Goal: Task Accomplishment & Management: Manage account settings

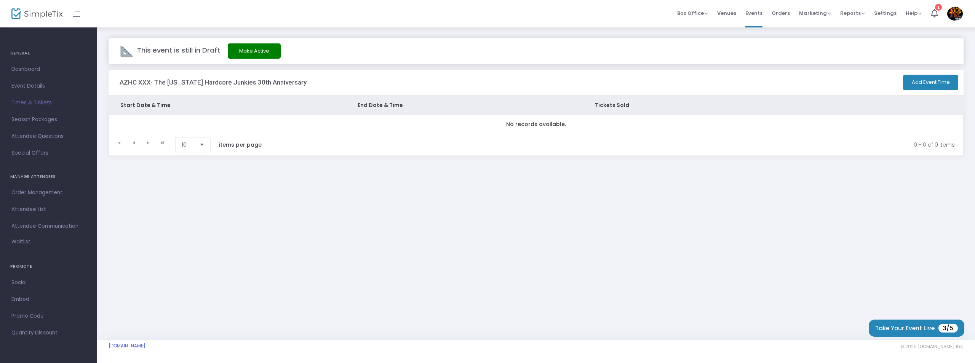
click at [30, 101] on span "Times & Tickets" at bounding box center [48, 103] width 74 height 10
click at [927, 80] on button "Add Event Time" at bounding box center [930, 83] width 55 height 16
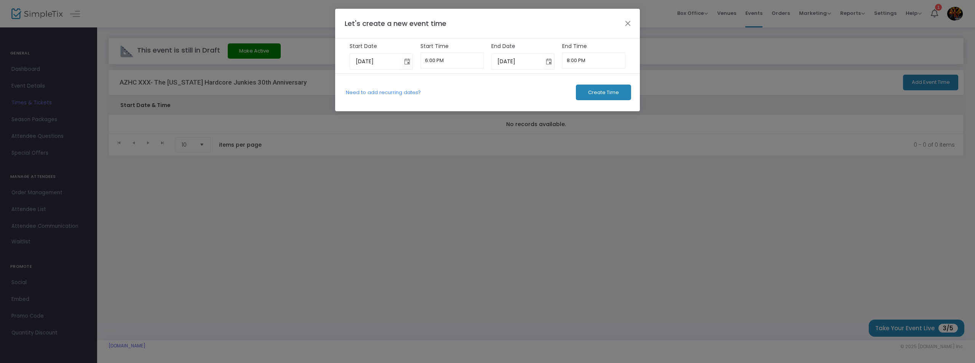
click at [595, 90] on span "Create Time" at bounding box center [603, 92] width 31 height 6
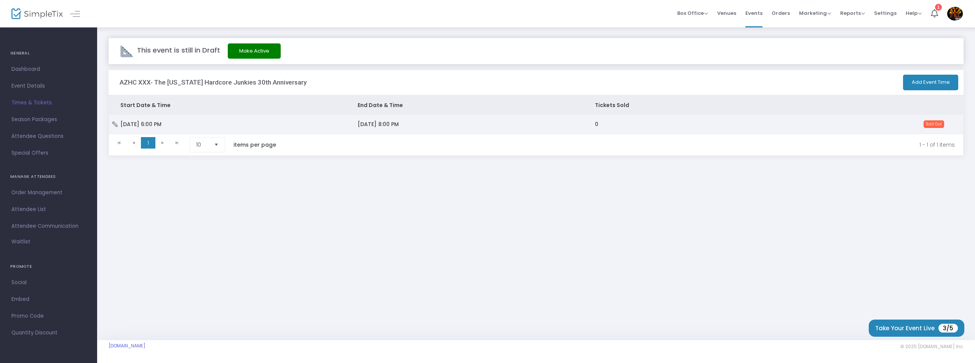
click at [938, 123] on span "Sold Out" at bounding box center [933, 124] width 21 height 8
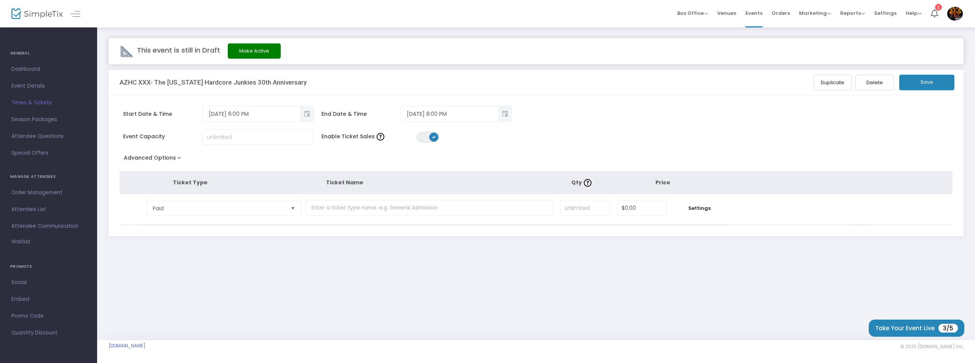
click at [873, 81] on button "Delete" at bounding box center [874, 83] width 38 height 16
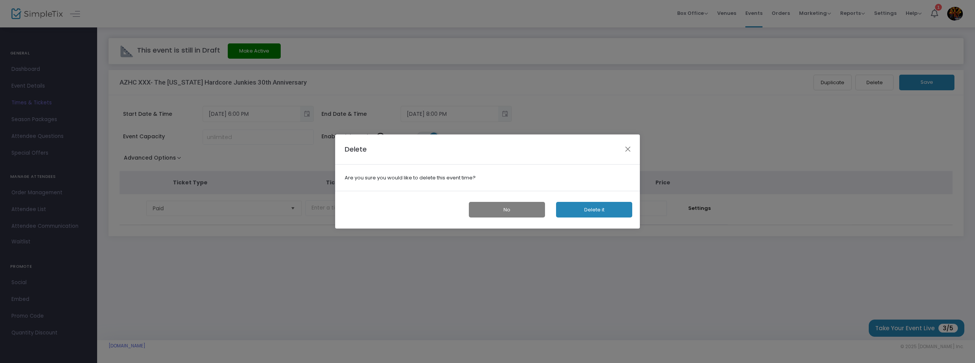
click at [598, 210] on button "Delete it" at bounding box center [594, 210] width 76 height 16
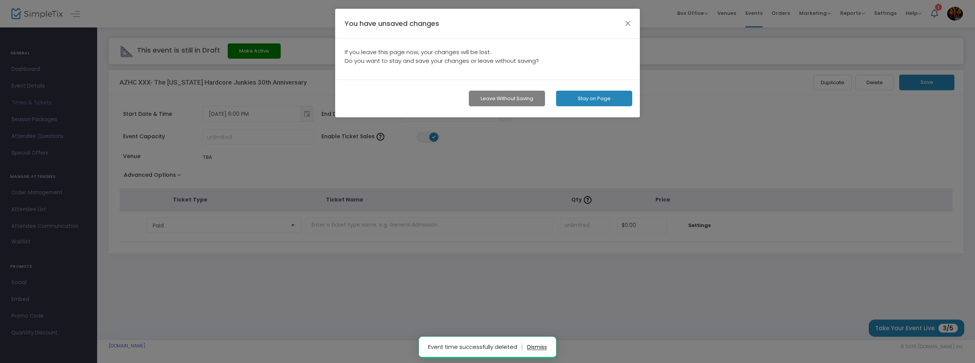
click at [613, 96] on button "Stay on Page" at bounding box center [594, 99] width 76 height 16
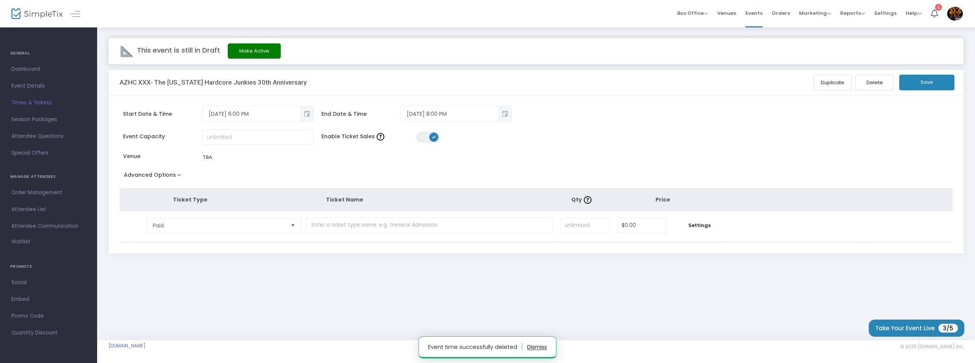
click at [926, 78] on button "Save" at bounding box center [926, 83] width 55 height 16
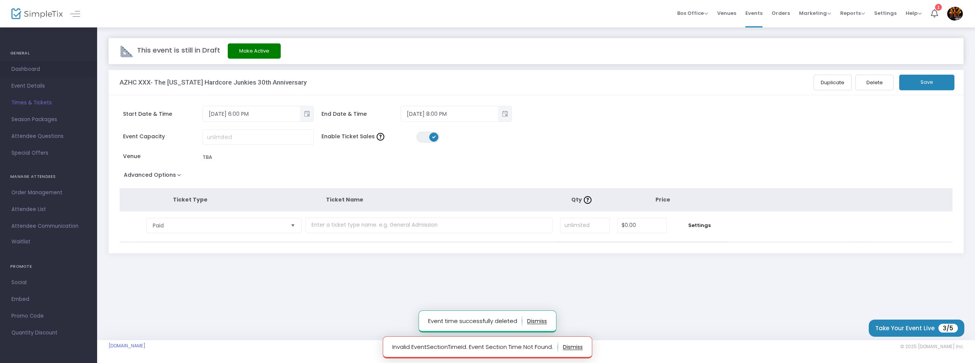
click at [21, 66] on span "Dashboard" at bounding box center [48, 69] width 74 height 10
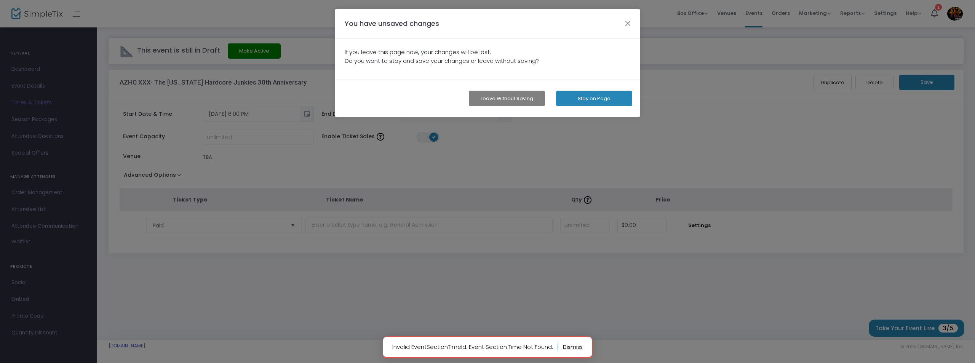
click at [534, 101] on button "Leave without Saving" at bounding box center [507, 99] width 76 height 16
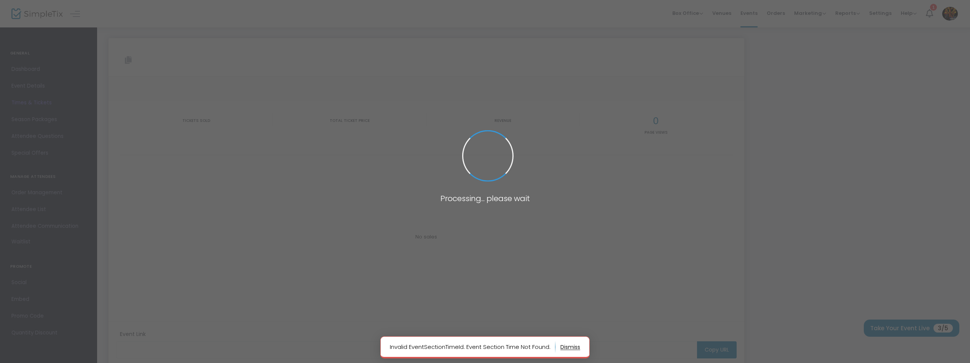
type input "https://www.simpletix.com/e/azhc-xxx-the-arizona-hardcore-junkies-30th-tickets-…"
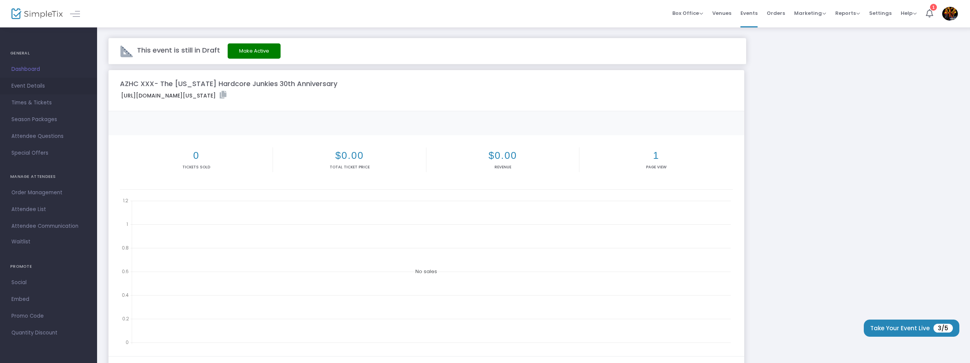
click at [27, 86] on span "Event Details" at bounding box center [48, 86] width 74 height 10
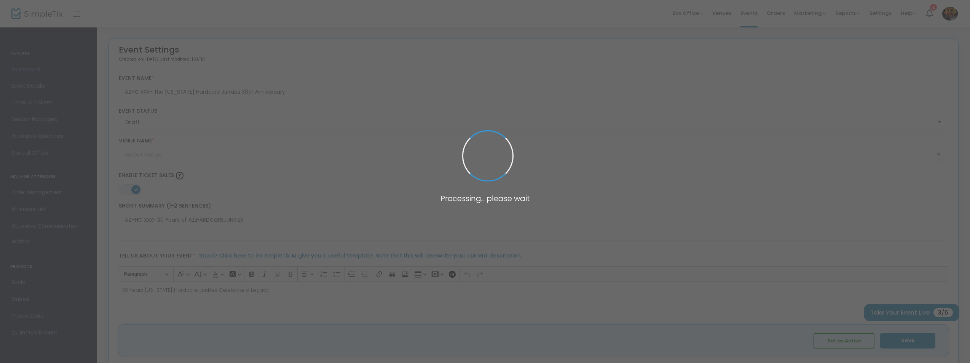
type input "TBA"
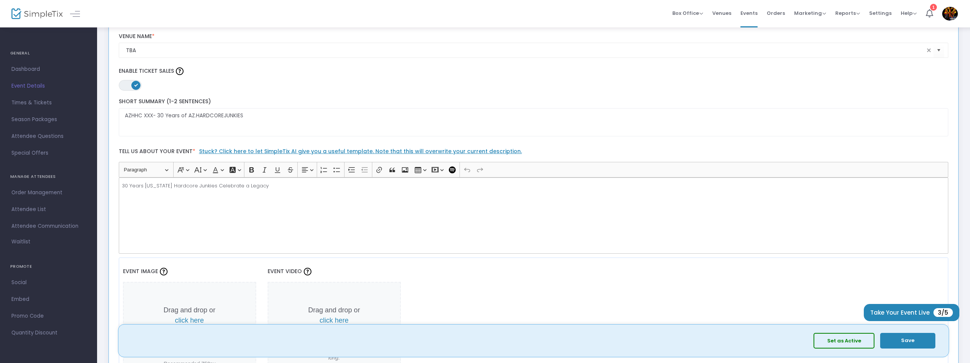
scroll to position [279, 0]
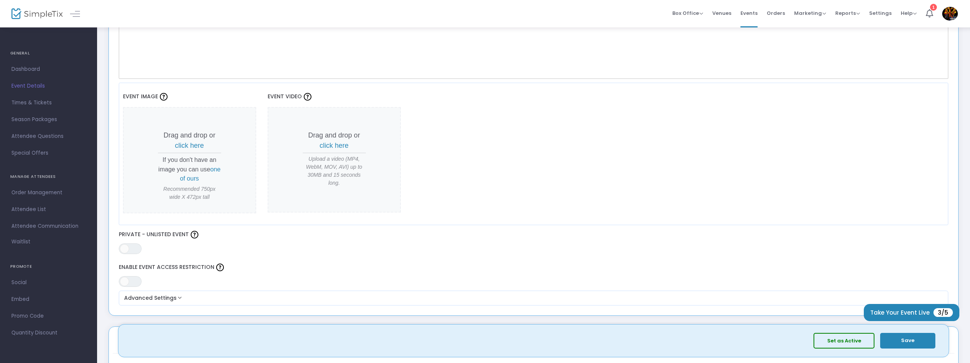
click at [199, 177] on span "one of ours" at bounding box center [200, 174] width 41 height 16
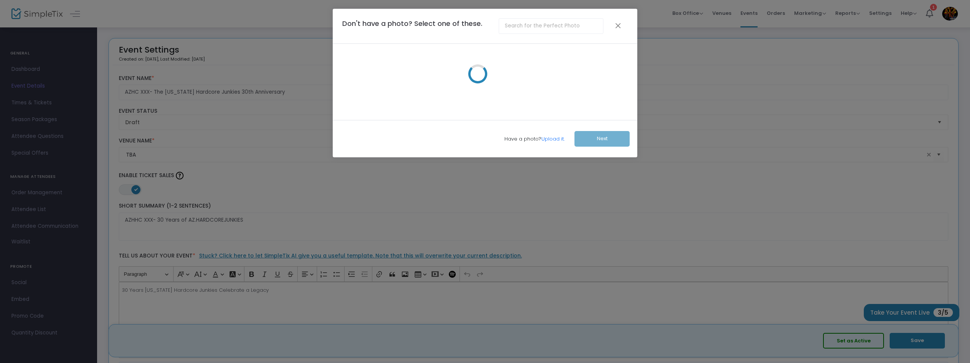
scroll to position [0, 0]
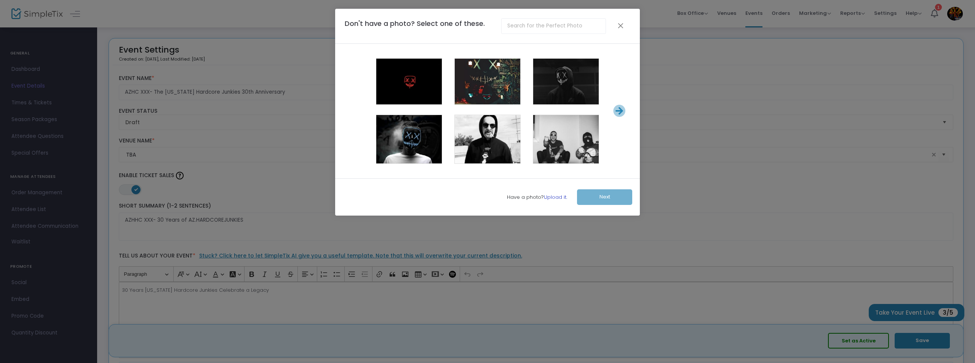
click at [559, 199] on link "Upload it." at bounding box center [555, 196] width 23 height 7
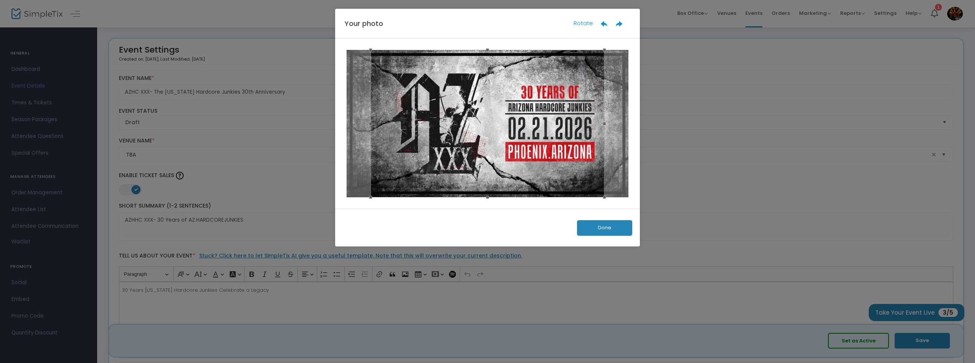
click at [607, 228] on button "Done" at bounding box center [604, 228] width 55 height 16
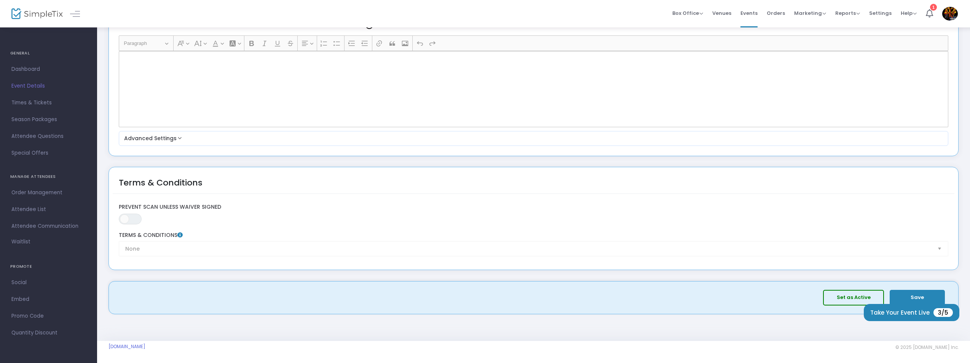
scroll to position [1037, 0]
click at [911, 294] on button "Save" at bounding box center [917, 297] width 55 height 16
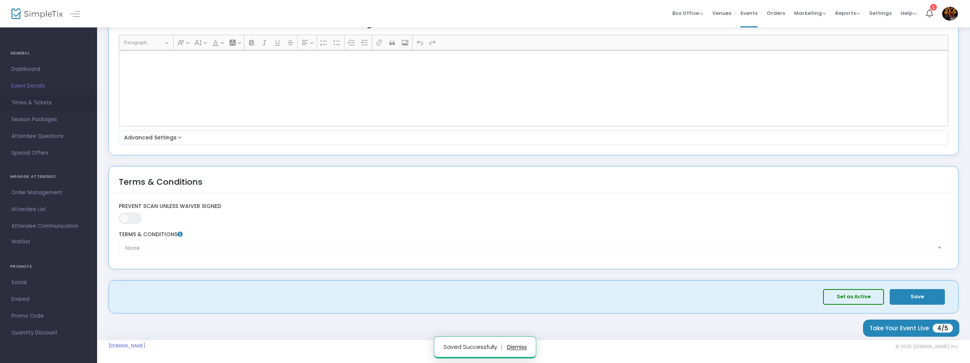
click at [33, 105] on span "Times & Tickets" at bounding box center [48, 103] width 74 height 10
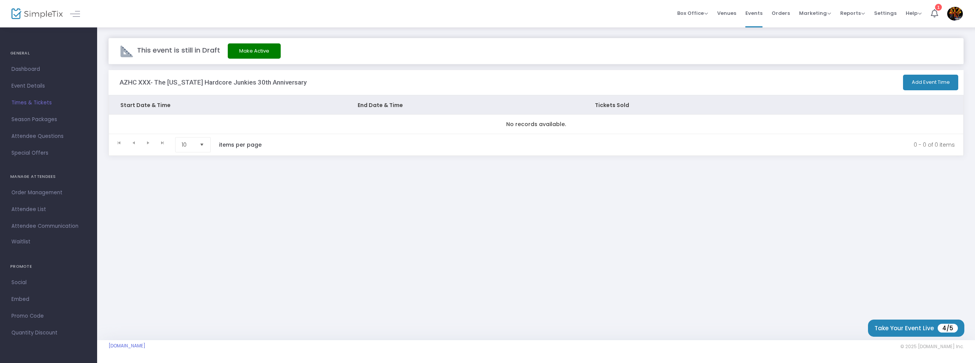
click at [28, 64] on link "Dashboard" at bounding box center [48, 69] width 97 height 17
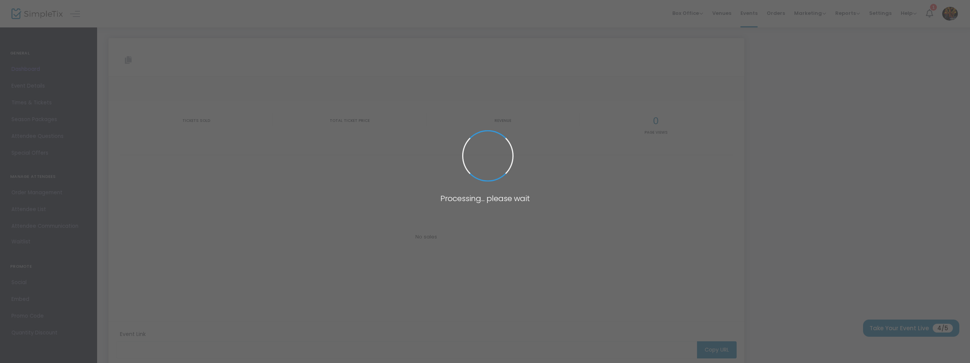
type input "https://www.simpletix.com/e/azhc-xxx-the-arizona-hardcore-junkies-30th-tickets-…"
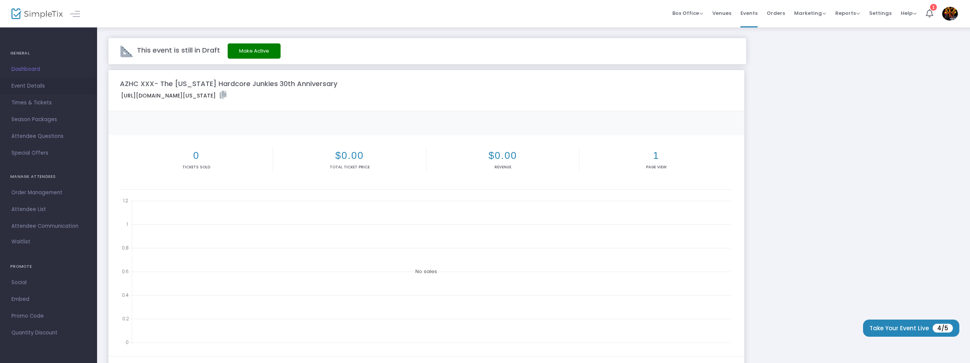
click at [29, 87] on span "Event Details" at bounding box center [48, 86] width 74 height 10
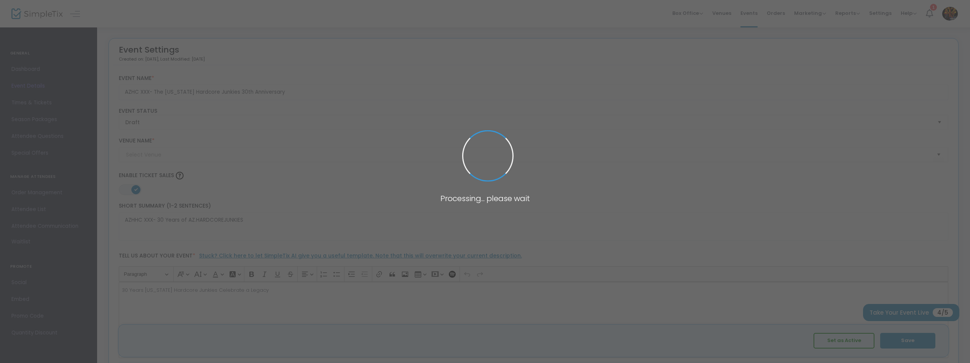
type input "TBA"
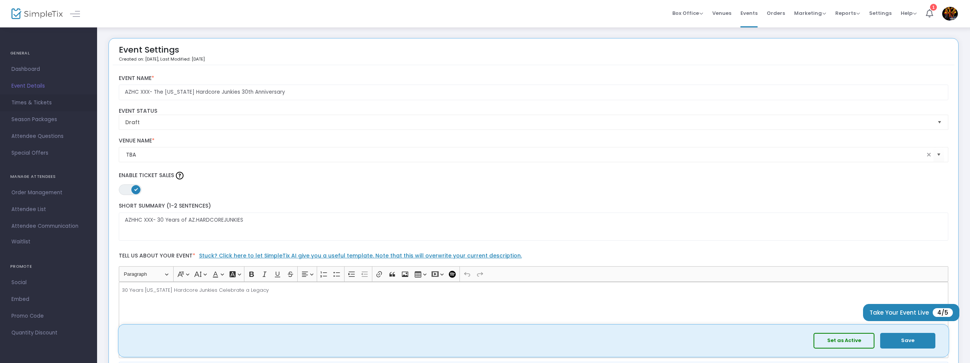
click at [30, 102] on span "Times & Tickets" at bounding box center [48, 103] width 74 height 10
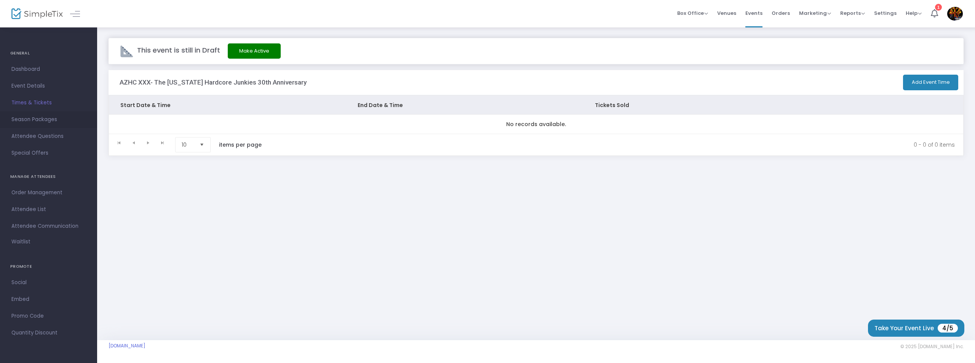
click at [33, 117] on span "Season Packages" at bounding box center [48, 120] width 74 height 10
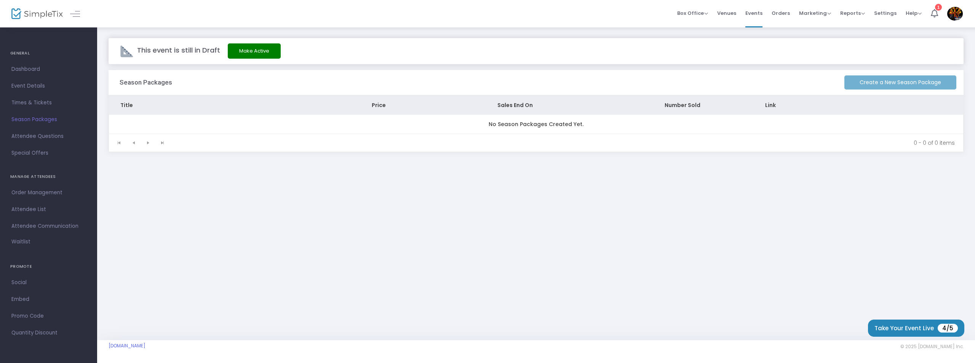
click at [34, 104] on span "Times & Tickets" at bounding box center [48, 103] width 74 height 10
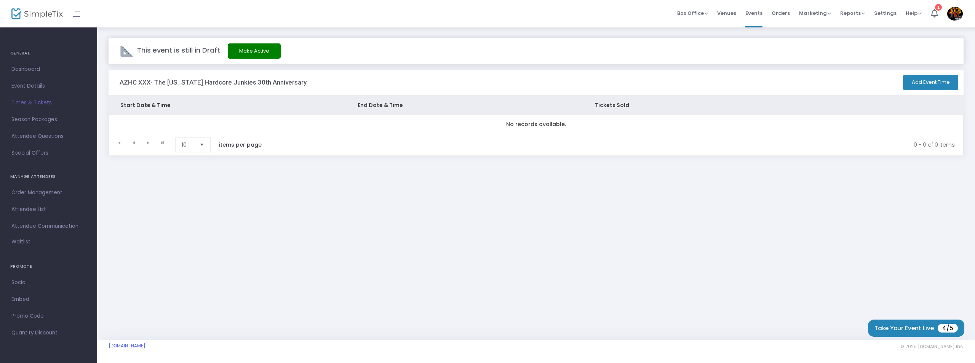
click at [936, 79] on button "Add Event Time" at bounding box center [930, 83] width 55 height 16
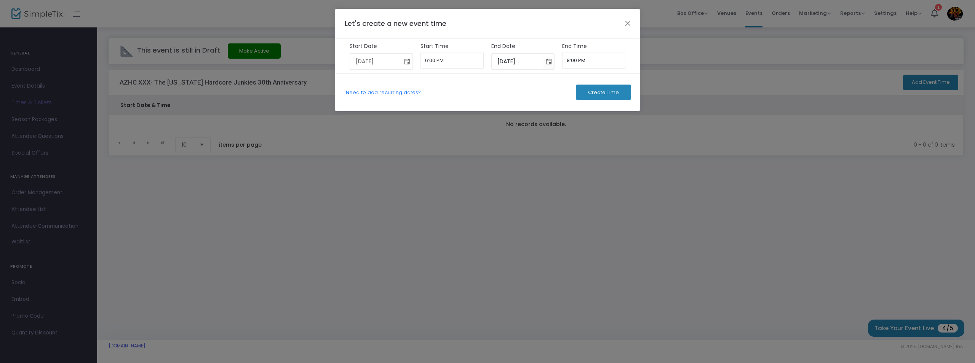
click at [411, 62] on span "Toggle calendar" at bounding box center [407, 61] width 13 height 13
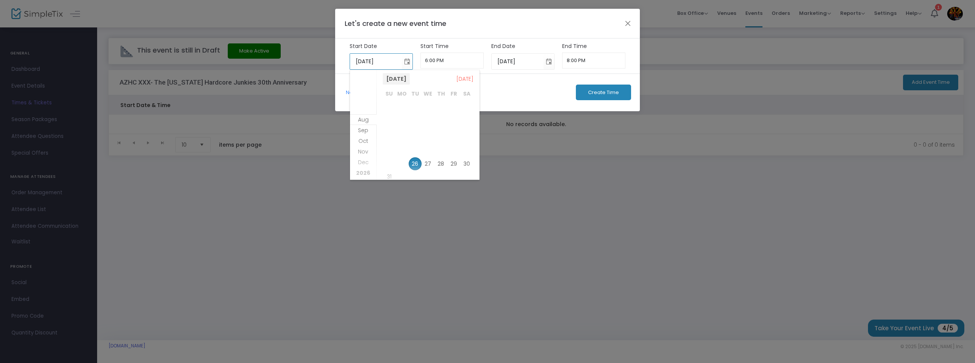
click at [410, 81] on span "August 2025" at bounding box center [396, 78] width 27 height 11
click at [413, 167] on span "Feb" at bounding box center [410, 169] width 18 height 18
click at [466, 138] on span "21" at bounding box center [466, 137] width 13 height 13
type input "2/21/2026"
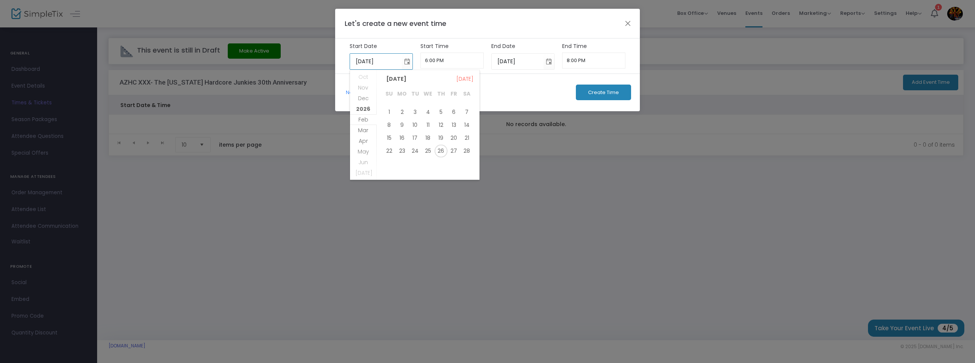
type input "2/21/2026"
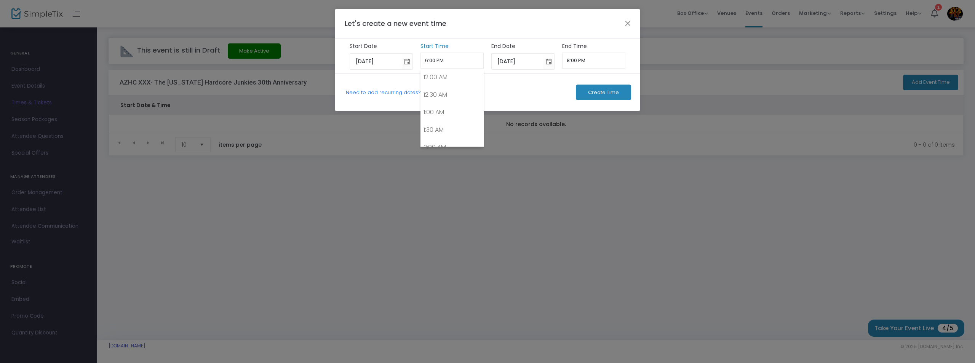
scroll to position [600, 0]
click at [427, 60] on input "6:00 PM" at bounding box center [452, 61] width 64 height 16
click at [446, 72] on link "9:00 PM" at bounding box center [452, 73] width 63 height 18
type input "9:00 PM"
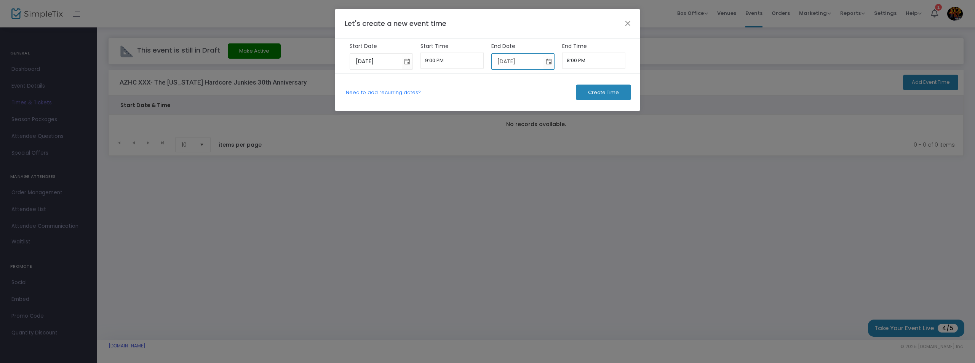
click at [534, 60] on input "2/21/2026" at bounding box center [518, 62] width 52 height 16
click at [507, 59] on input "2/21/2026" at bounding box center [518, 62] width 52 height 16
type input "2/21/2026"
type input "9:00 PM"
click at [551, 58] on span "Toggle calendar" at bounding box center [549, 61] width 13 height 13
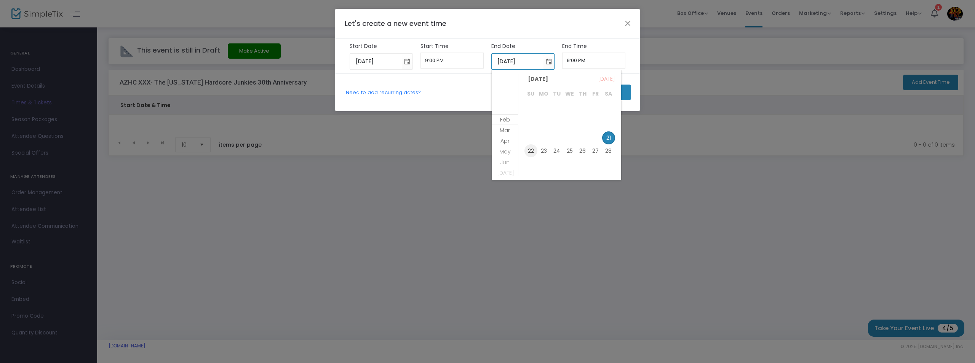
click at [528, 152] on span "22" at bounding box center [530, 150] width 13 height 13
type input "2/22/2026"
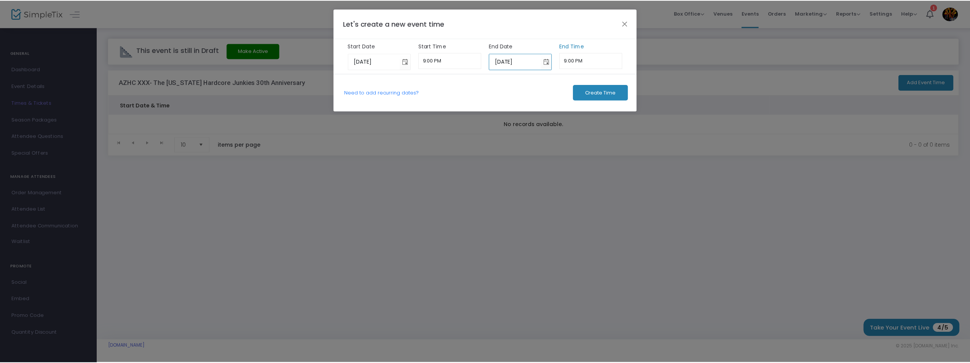
scroll to position [705, 0]
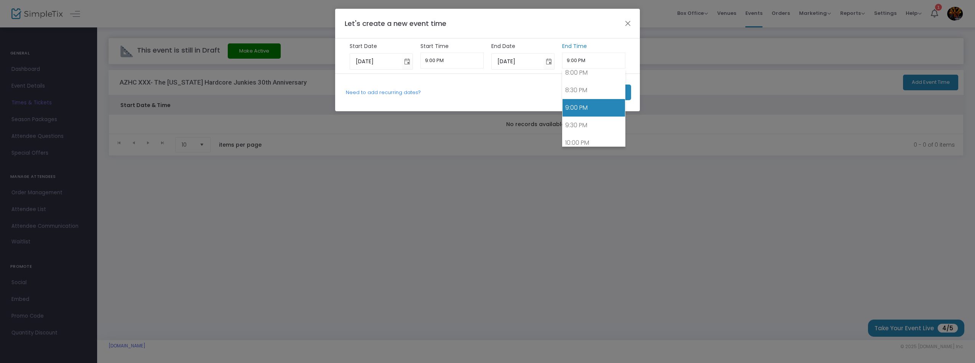
drag, startPoint x: 597, startPoint y: 60, endPoint x: 563, endPoint y: 58, distance: 33.9
click at [563, 58] on input "9:00 PM" at bounding box center [594, 61] width 64 height 16
click at [579, 59] on input "4:00AM" at bounding box center [594, 61] width 64 height 16
click at [575, 57] on input "4:00AM" at bounding box center [594, 61] width 64 height 16
type input "4:00 AM"
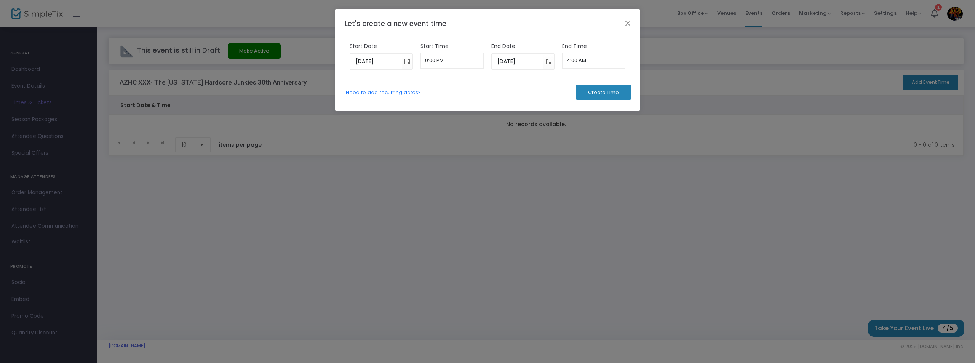
click at [608, 92] on span "Create Time" at bounding box center [603, 92] width 31 height 6
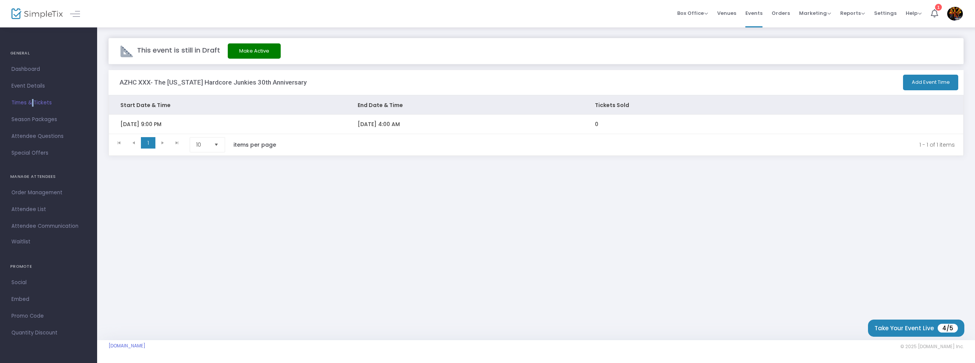
click at [32, 103] on span "Times & Tickets" at bounding box center [48, 103] width 74 height 10
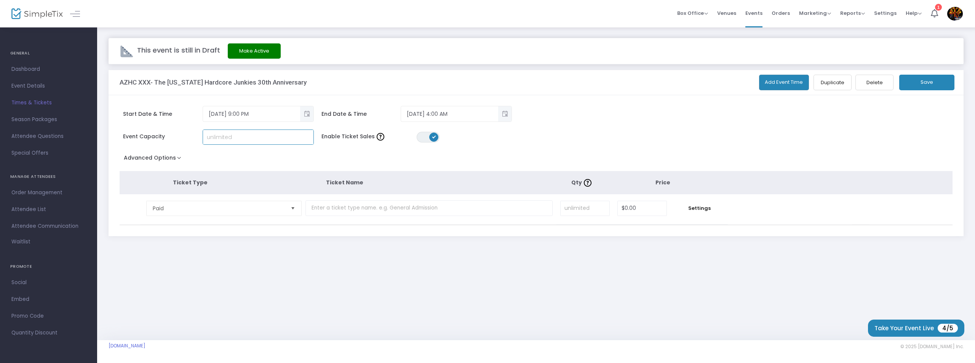
click at [264, 134] on input at bounding box center [258, 137] width 110 height 14
click at [373, 207] on input "text" at bounding box center [428, 208] width 247 height 16
type input "EARLY BIRD"
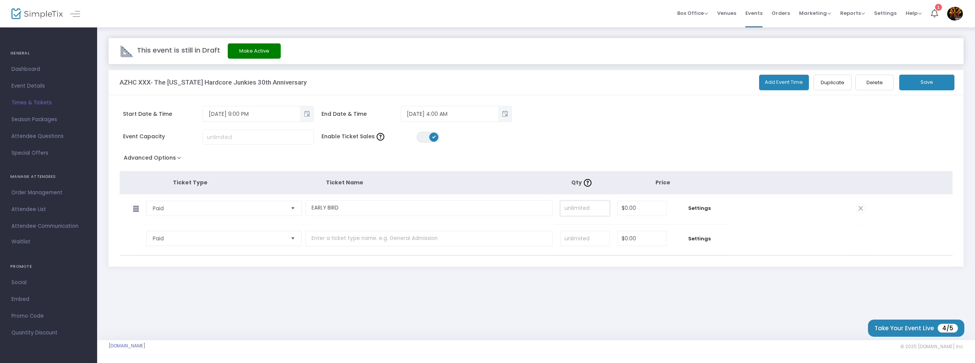
click at [578, 210] on input at bounding box center [584, 208] width 49 height 14
type input "5"
type input "$22.00"
click at [709, 209] on span "Settings" at bounding box center [698, 208] width 49 height 8
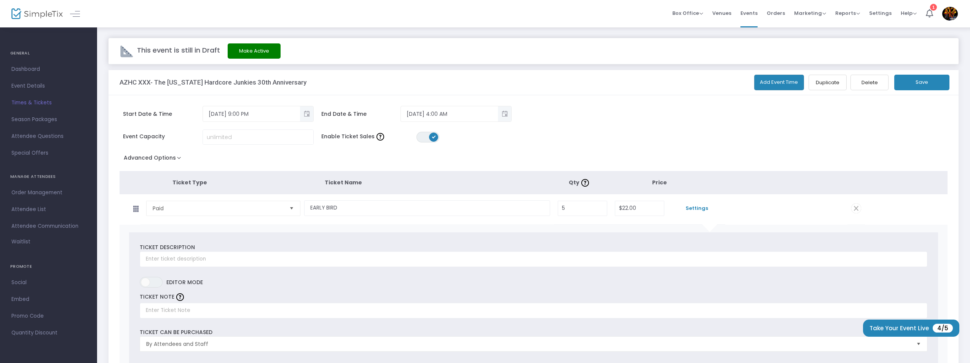
click at [852, 208] on span at bounding box center [856, 208] width 10 height 10
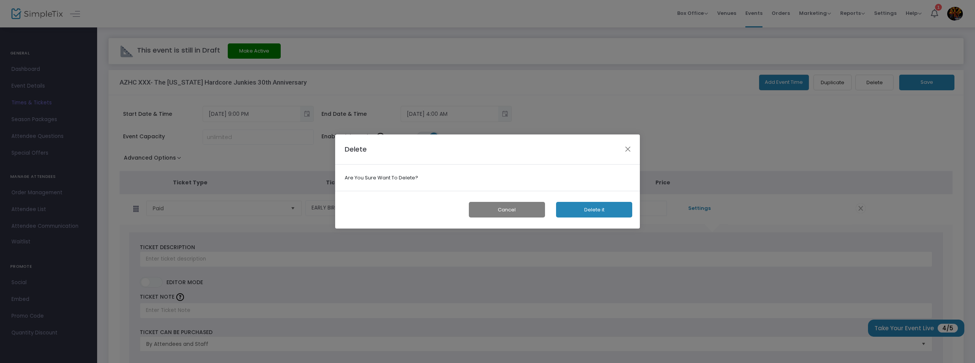
click at [525, 208] on button "Cancel" at bounding box center [507, 210] width 76 height 16
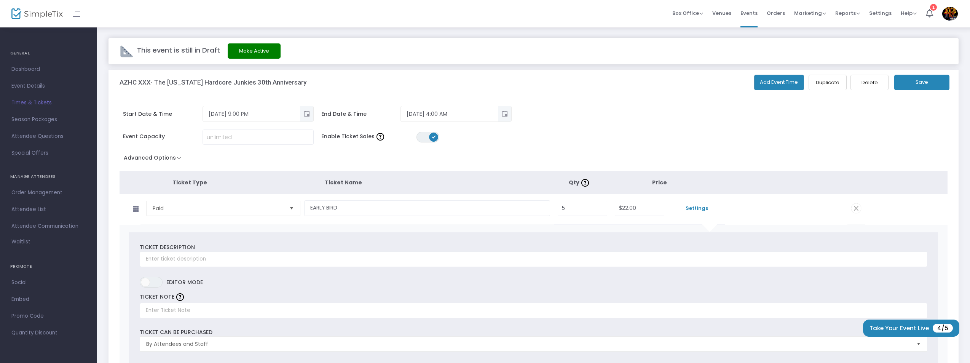
click at [694, 207] on span "Settings" at bounding box center [696, 208] width 49 height 8
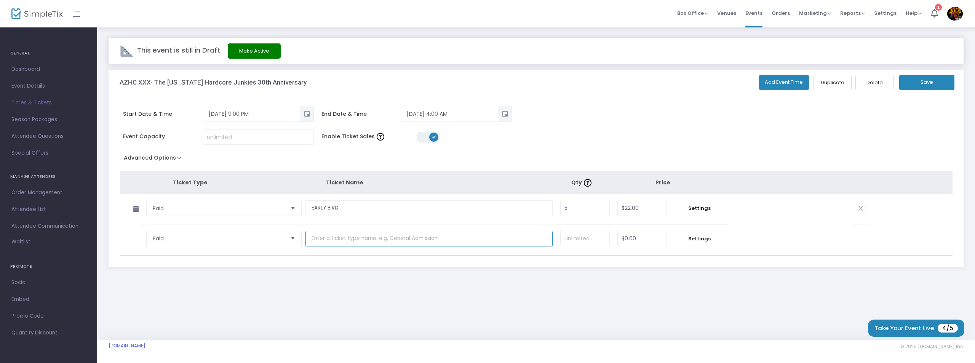
click at [330, 241] on input "text" at bounding box center [428, 239] width 247 height 16
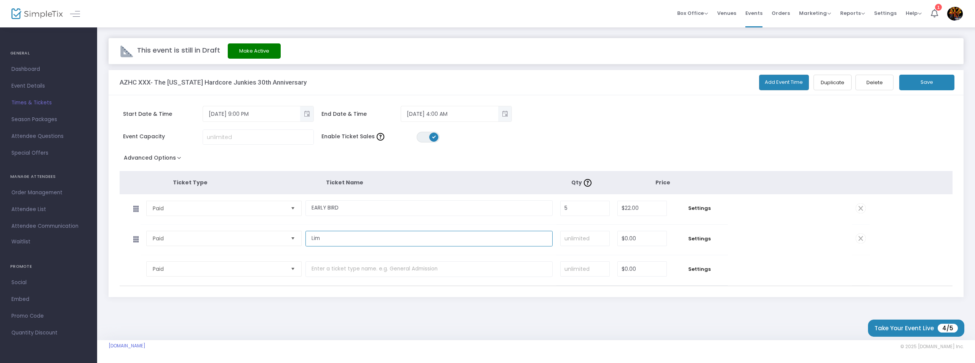
type input "LIMITED EARLY BIRD"
click at [583, 237] on input at bounding box center [584, 238] width 49 height 14
type input "20"
type input "$27.00"
click at [330, 272] on input "text" at bounding box center [428, 269] width 247 height 16
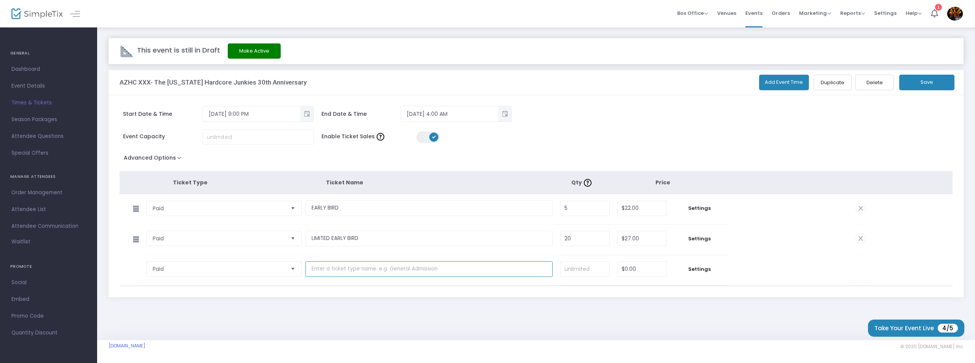
type input "GENERAL ADMISSION"
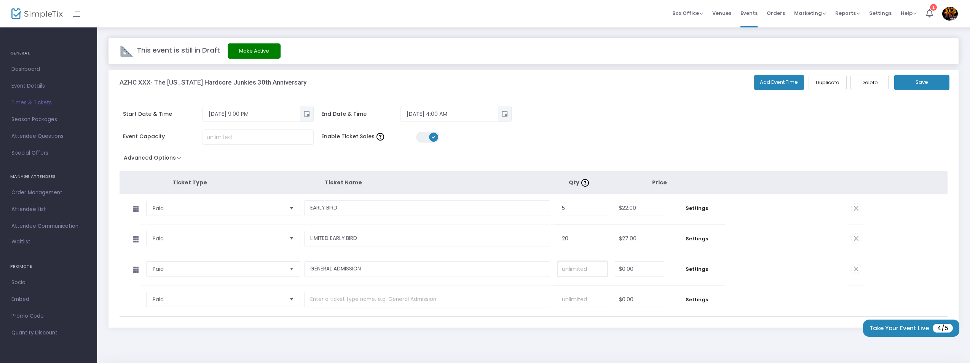
click at [573, 268] on input at bounding box center [582, 269] width 49 height 14
type input "50"
type input "$32.00"
click at [580, 298] on input at bounding box center [582, 299] width 49 height 14
click at [376, 303] on input "text" at bounding box center [427, 300] width 246 height 16
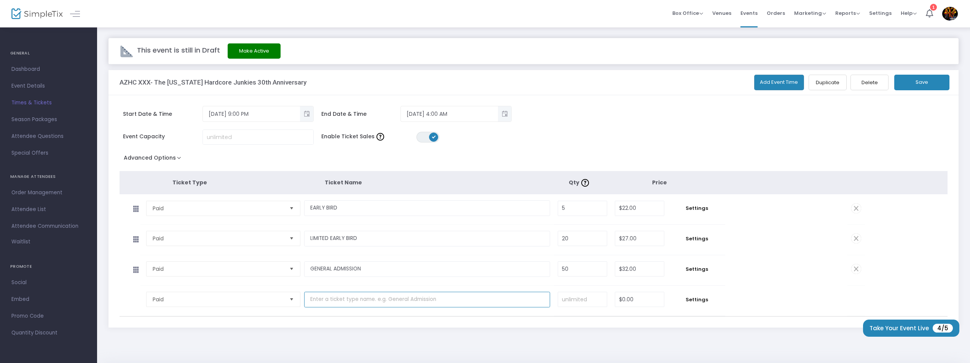
type input "GENERAL ADMISSION LATE"
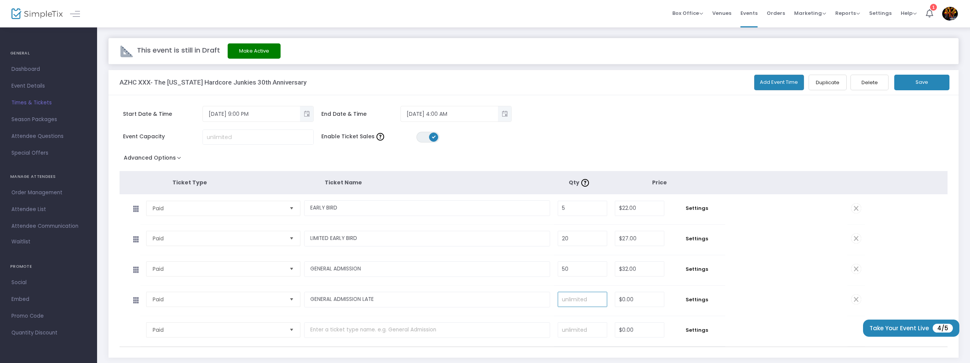
click at [572, 300] on input at bounding box center [582, 299] width 49 height 14
type input "150"
type input "$37.00"
click at [317, 328] on input "text" at bounding box center [427, 330] width 246 height 16
click at [583, 328] on input at bounding box center [582, 329] width 49 height 14
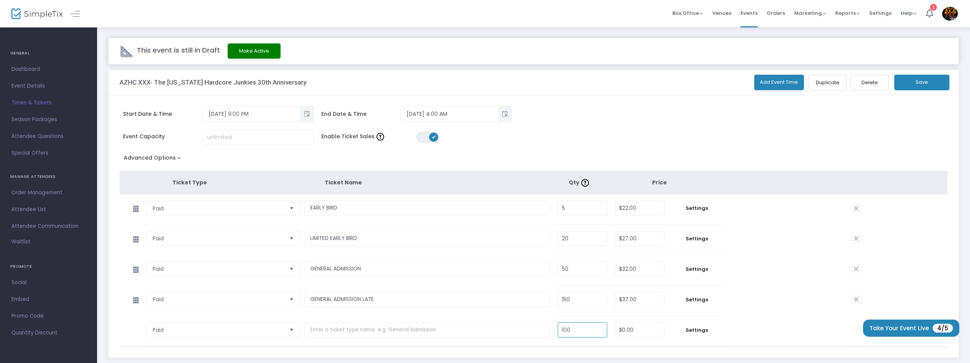
type input "100"
type input "0"
type input "1,000"
click at [625, 327] on input at bounding box center [639, 329] width 49 height 14
type input "$42.00"
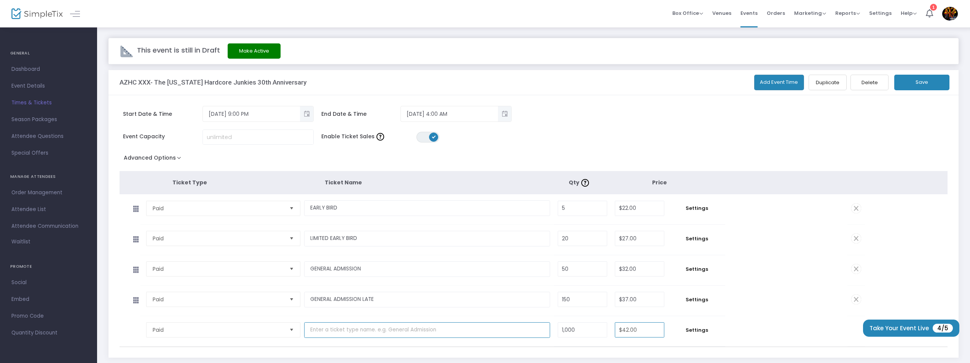
click at [395, 325] on input "text" at bounding box center [427, 330] width 246 height 16
click at [391, 298] on input "GENERAL ADMISSION LATE" at bounding box center [427, 300] width 246 height 16
click at [383, 266] on input "GENERAL ADMISSION" at bounding box center [427, 269] width 246 height 16
type input "GENERAL ADMISSION 1"
click at [397, 297] on input "GENERAL ADMISSION LATE" at bounding box center [427, 300] width 246 height 16
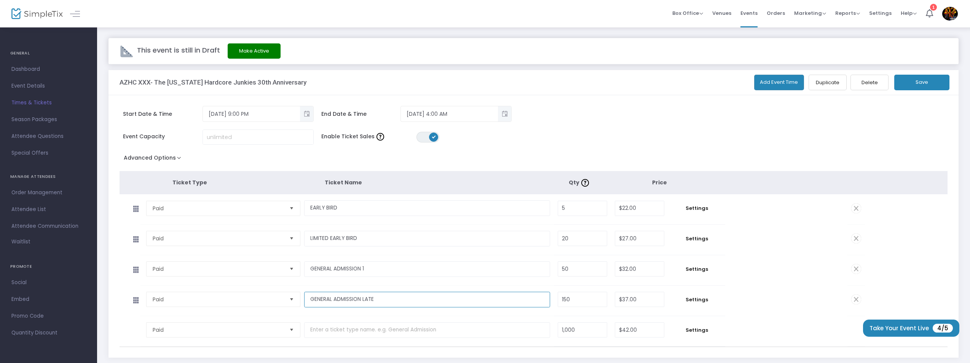
drag, startPoint x: 397, startPoint y: 297, endPoint x: 363, endPoint y: 298, distance: 33.5
click at [363, 298] on input "GENERAL ADMISSION LATE" at bounding box center [427, 300] width 246 height 16
type input "GENERAL ADMISSION 2"
click at [335, 334] on input "text" at bounding box center [427, 330] width 246 height 16
type input "GENERAL ADMISSION 3"
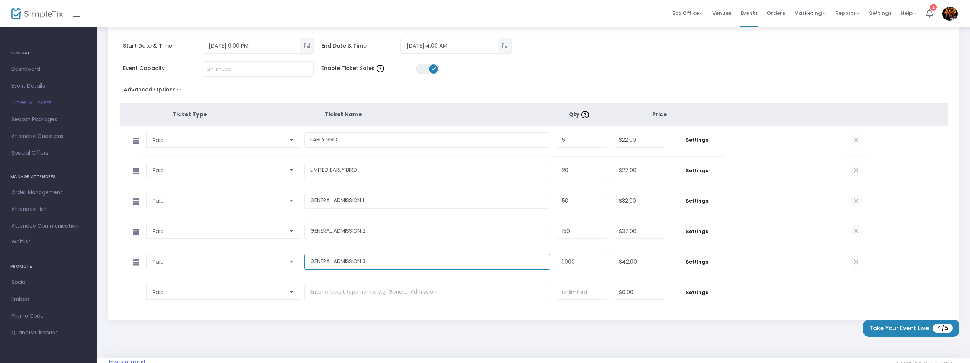
scroll to position [86, 0]
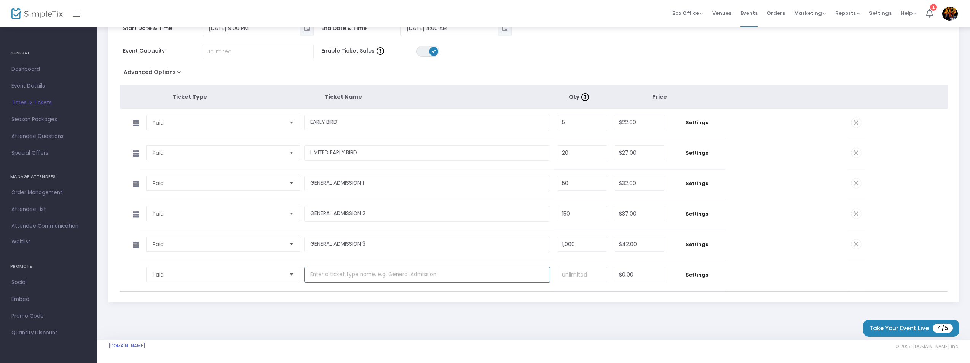
click at [351, 275] on input "text" at bounding box center [427, 275] width 246 height 16
type input "HARDCORE JUNKIES FOR LIFE* FOR THE CAUSE *"
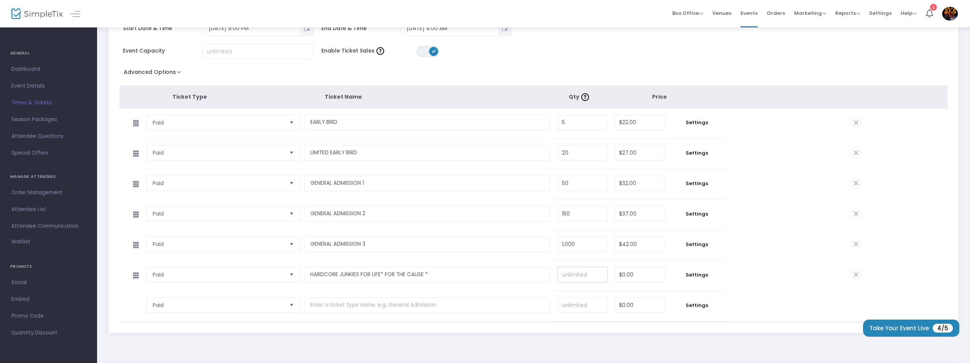
click at [574, 273] on input at bounding box center [582, 274] width 49 height 14
click at [578, 271] on input at bounding box center [582, 274] width 49 height 14
type input "5"
type input "100"
type input "6"
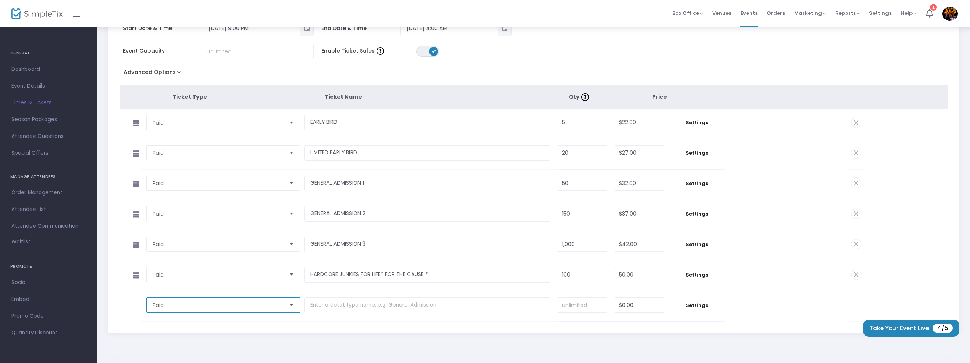
type input "$50.00"
